Goal: Check status: Check status

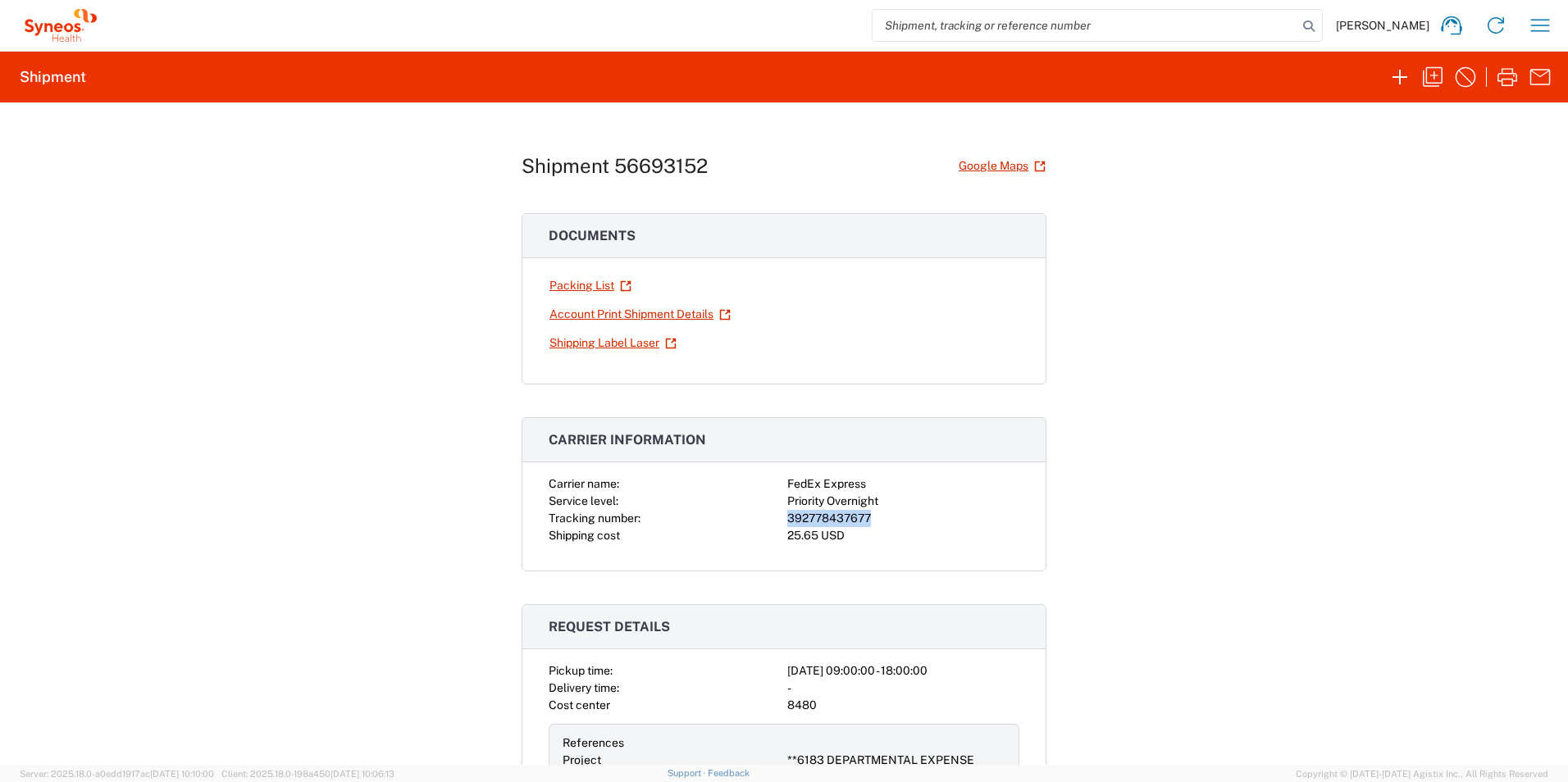
drag, startPoint x: 874, startPoint y: 524, endPoint x: 783, endPoint y: 520, distance: 91.1
click at [787, 520] on div "392778437677" at bounding box center [903, 518] width 232 height 17
copy div "392778437677"
click at [997, 25] on input "search" at bounding box center [1085, 25] width 425 height 31
paste input "392778437677"
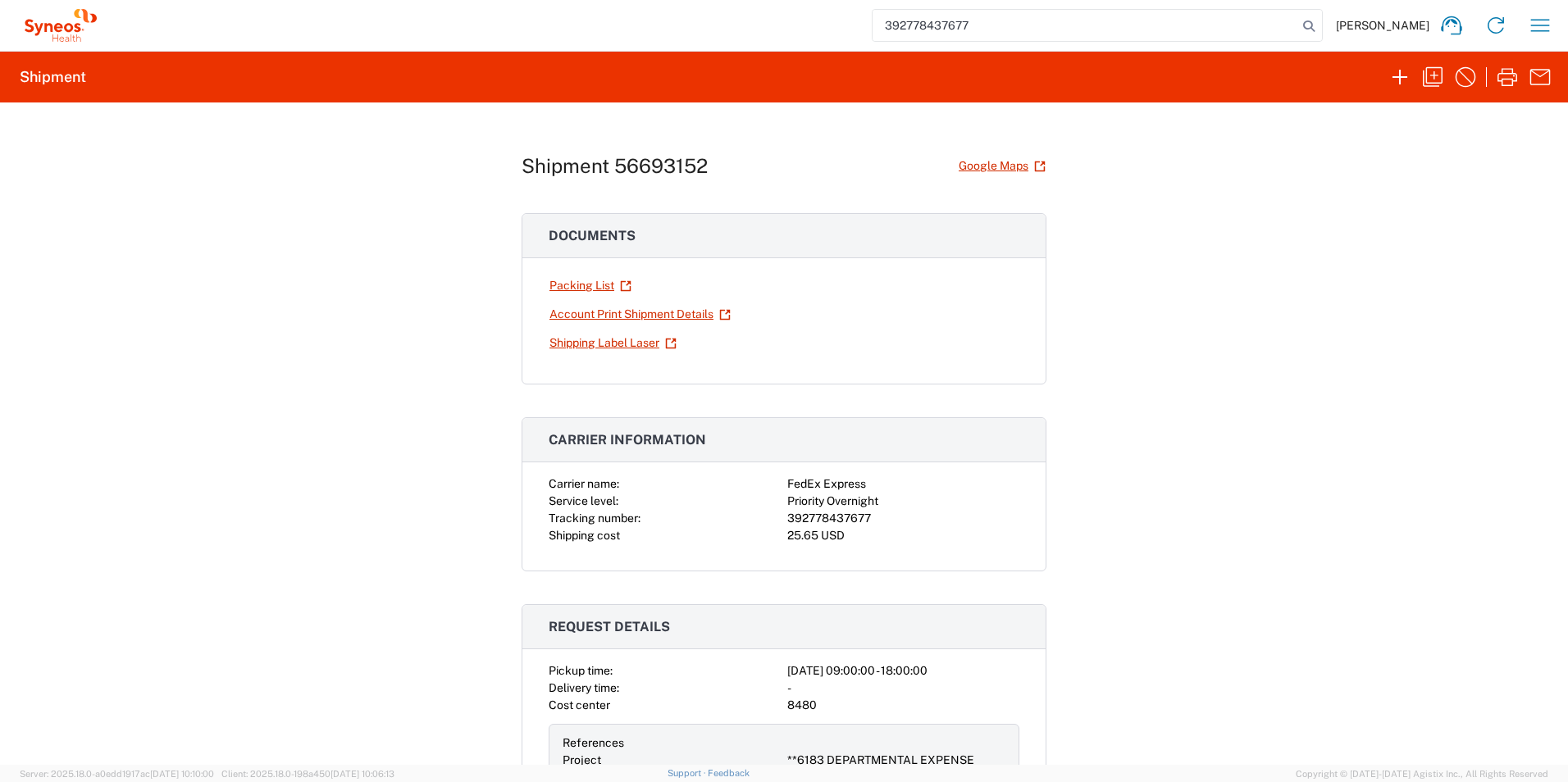
type input "392778437677"
click at [1115, 24] on input "392778437677" at bounding box center [1085, 25] width 425 height 31
